Goal: Navigation & Orientation: Understand site structure

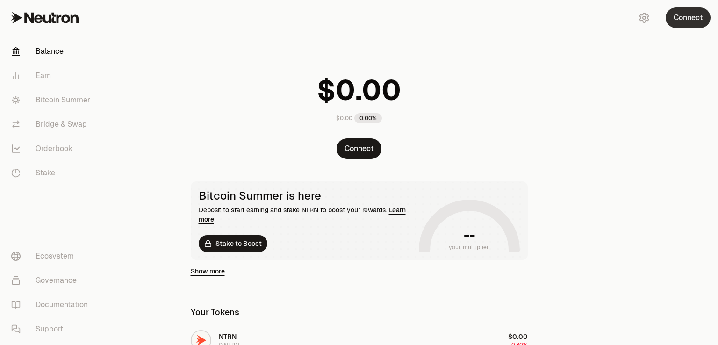
click at [690, 14] on button "Connect" at bounding box center [688, 17] width 45 height 21
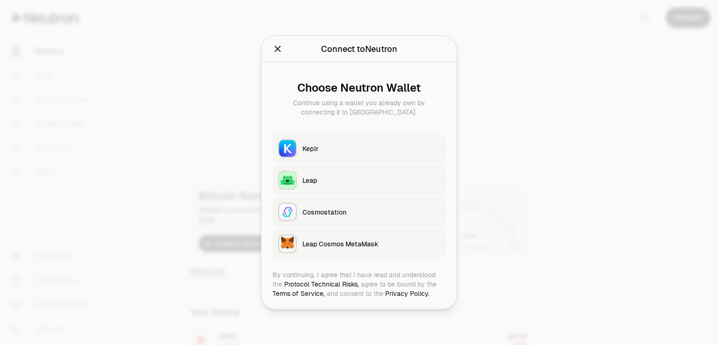
click at [277, 48] on icon "Close" at bounding box center [278, 49] width 6 height 6
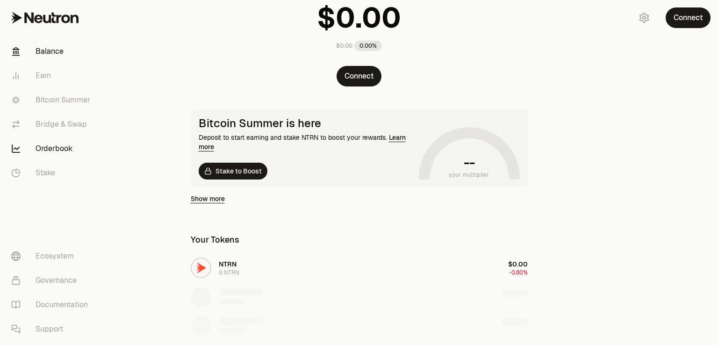
scroll to position [140, 0]
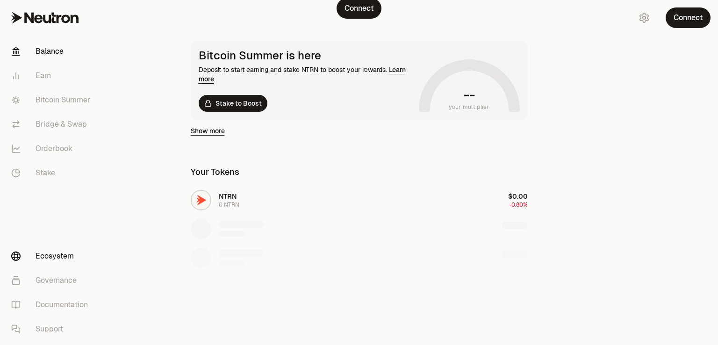
click at [58, 259] on link "Ecosystem" at bounding box center [52, 256] width 97 height 24
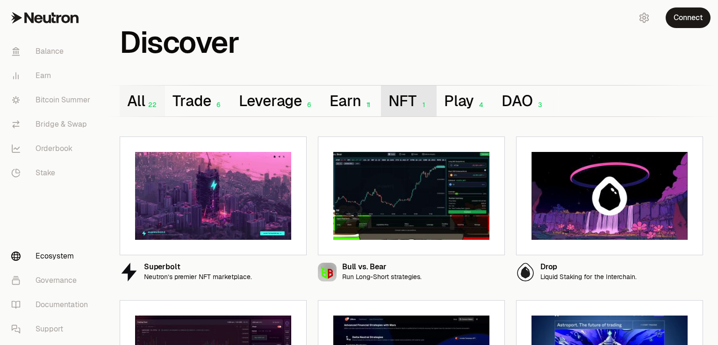
click at [407, 100] on button "NFT 1" at bounding box center [408, 101] width 55 height 31
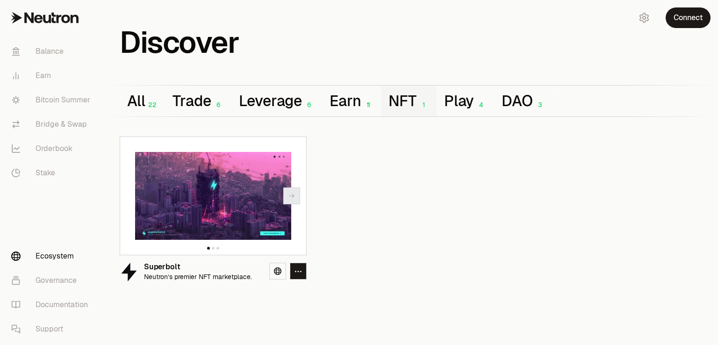
click at [192, 182] on img at bounding box center [213, 196] width 156 height 88
click at [275, 270] on icon at bounding box center [277, 270] width 7 height 7
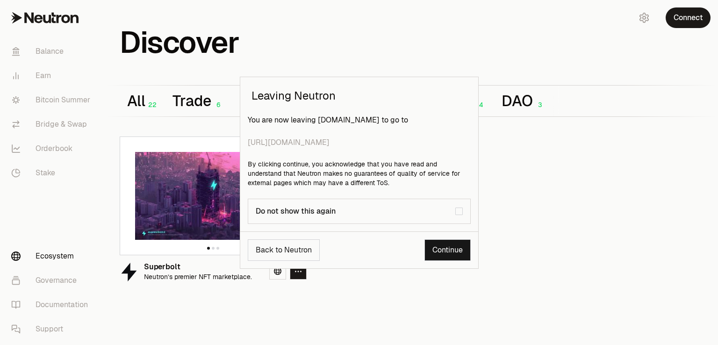
click at [467, 251] on link "Continue" at bounding box center [447, 250] width 46 height 22
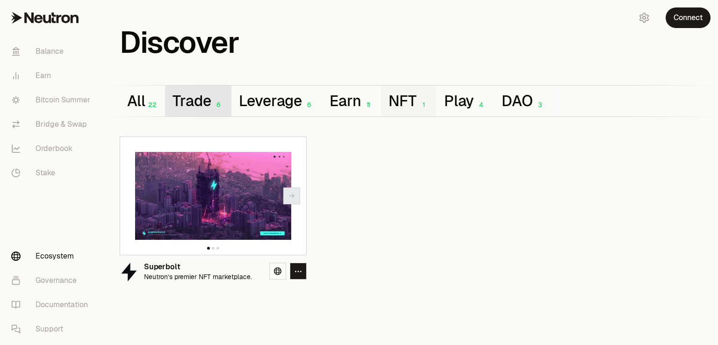
click at [187, 101] on button "Trade 6" at bounding box center [198, 101] width 66 height 31
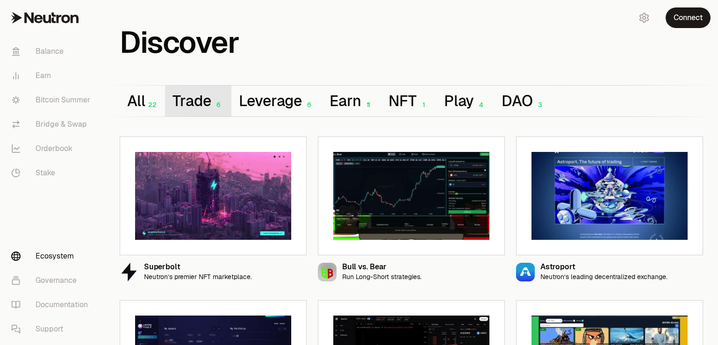
click at [202, 102] on button "Trade 6" at bounding box center [198, 101] width 66 height 31
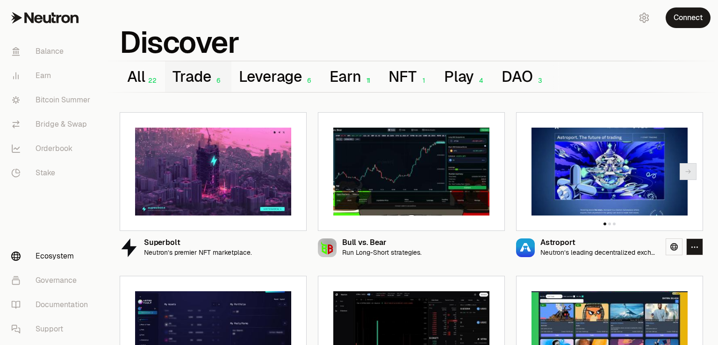
scroll to position [47, 0]
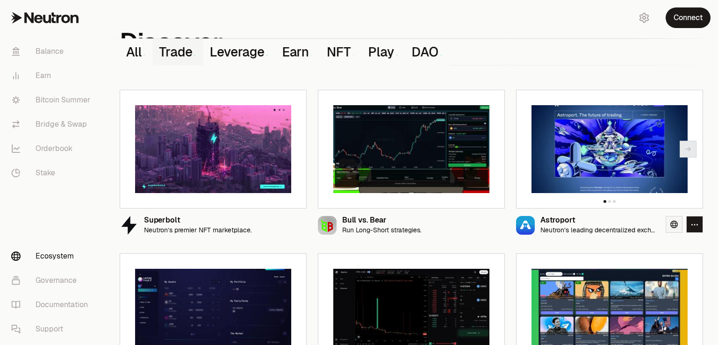
click at [675, 224] on icon at bounding box center [673, 224] width 7 height 7
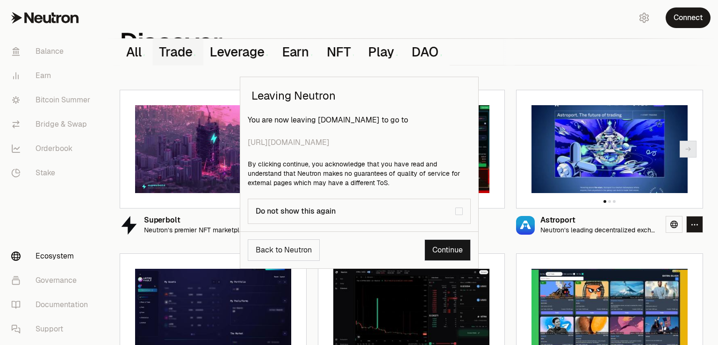
click at [447, 249] on link "Continue" at bounding box center [447, 250] width 46 height 22
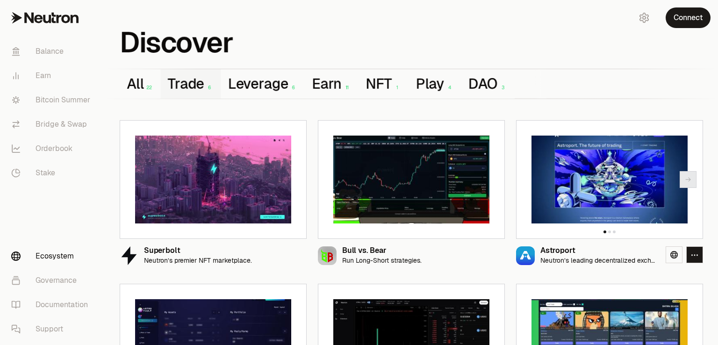
scroll to position [0, 0]
